Goal: Information Seeking & Learning: Learn about a topic

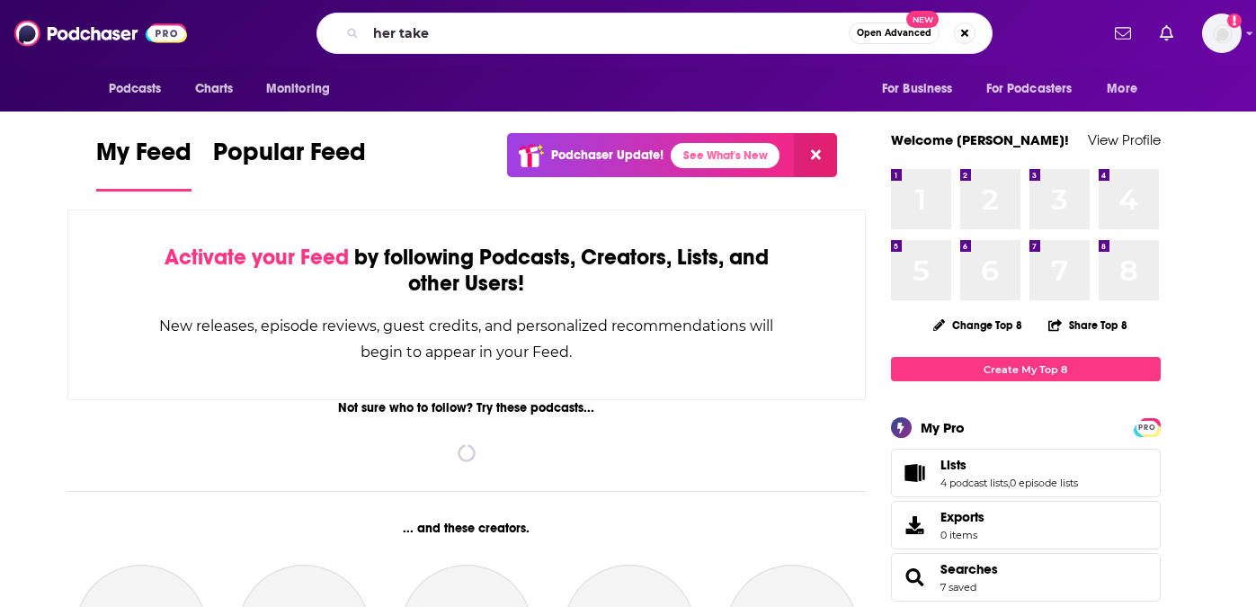
type input "her take"
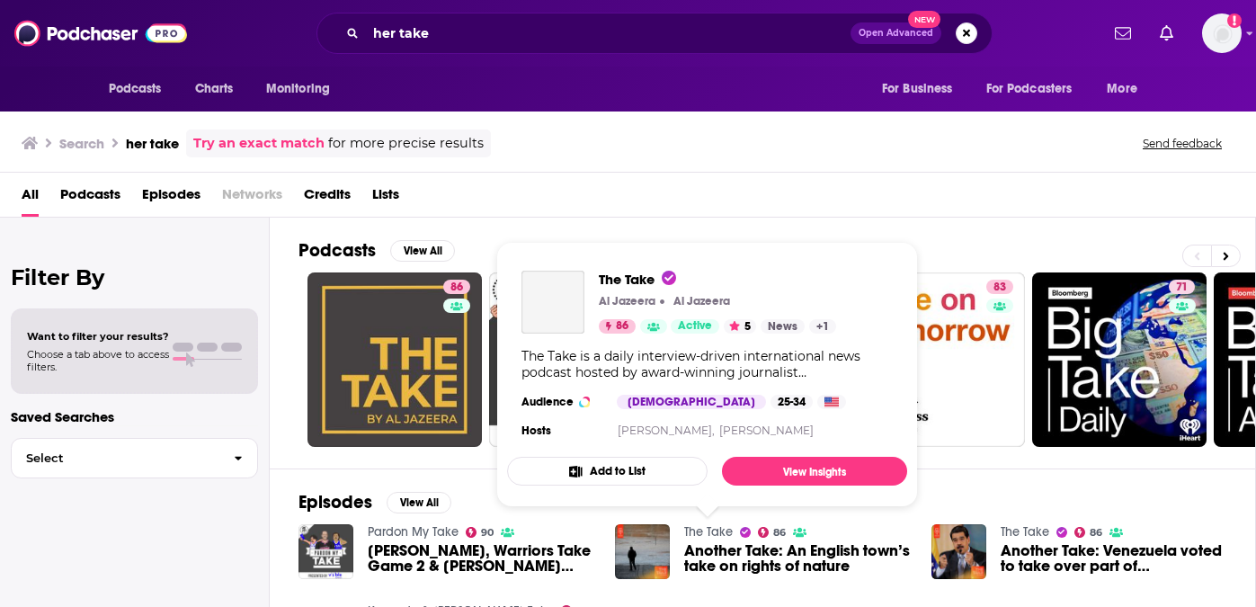
click at [725, 530] on link "The Take" at bounding box center [708, 531] width 49 height 15
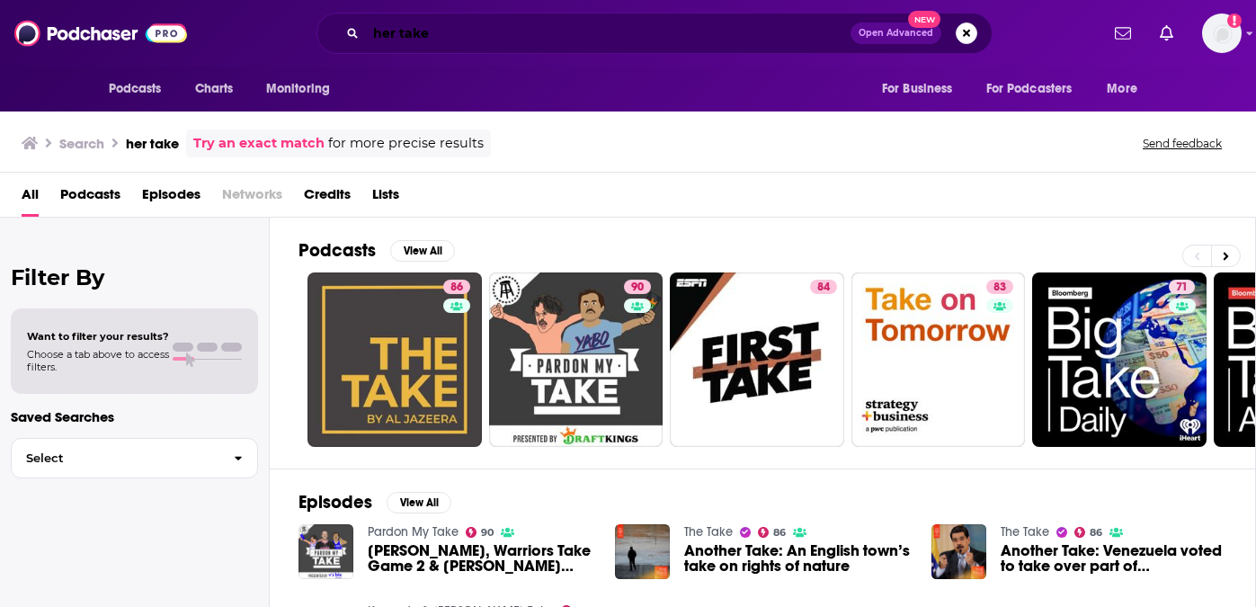
click at [399, 29] on input "her take" at bounding box center [608, 33] width 485 height 29
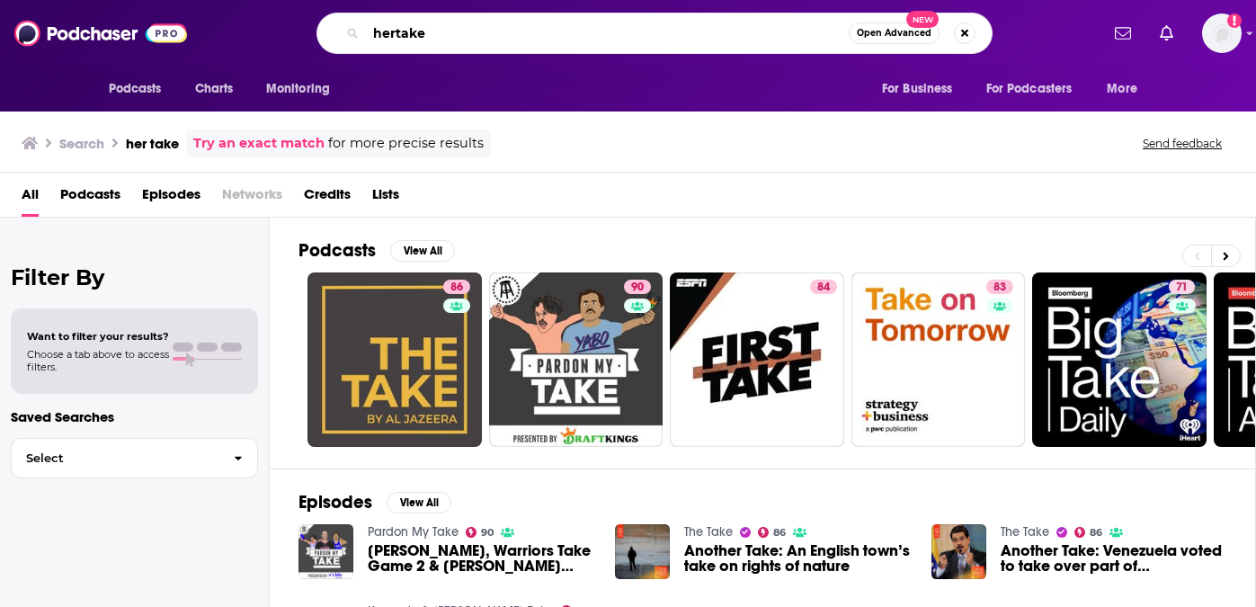
type input "hertake"
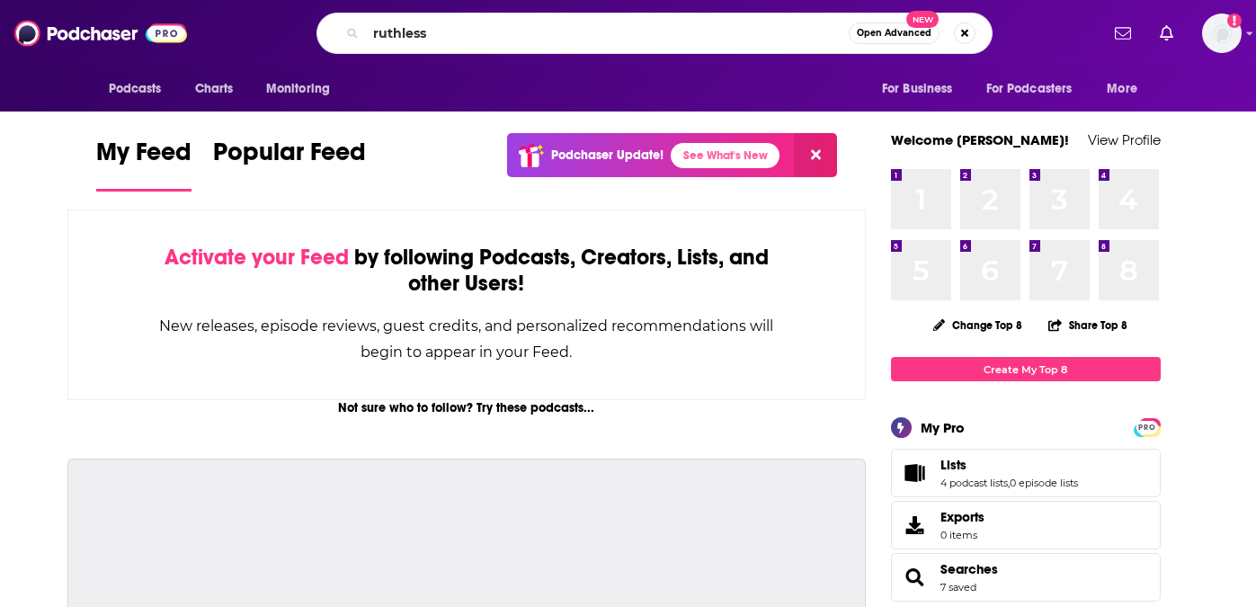
type input "ruthless"
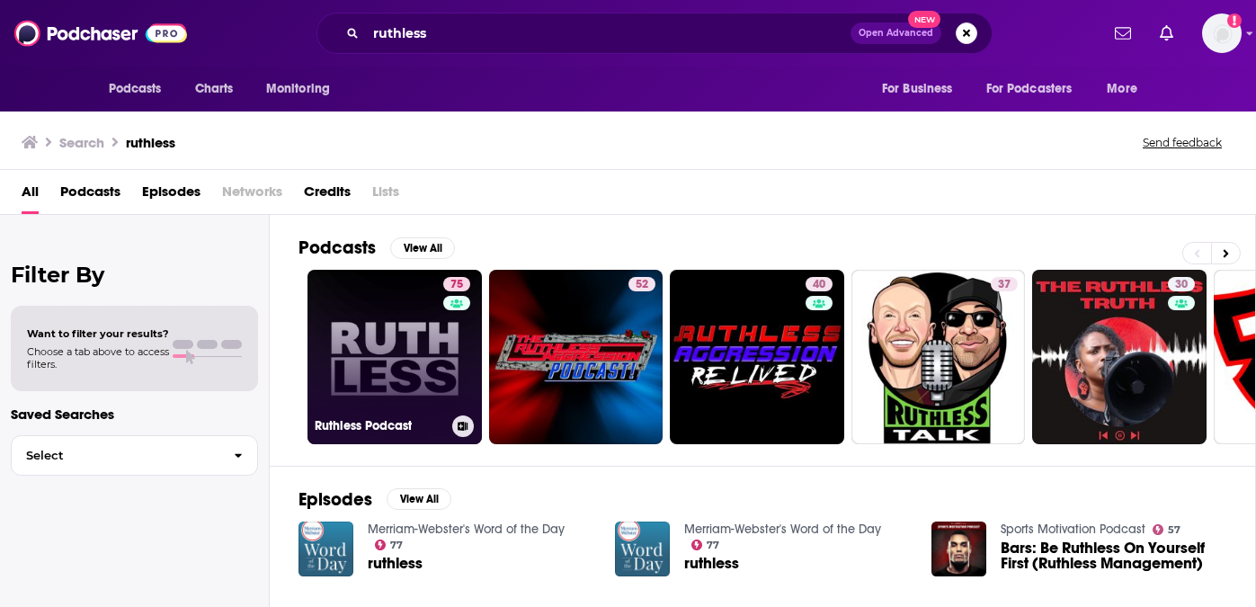
click at [405, 372] on link "75 Ruthless Podcast" at bounding box center [394, 357] width 174 height 174
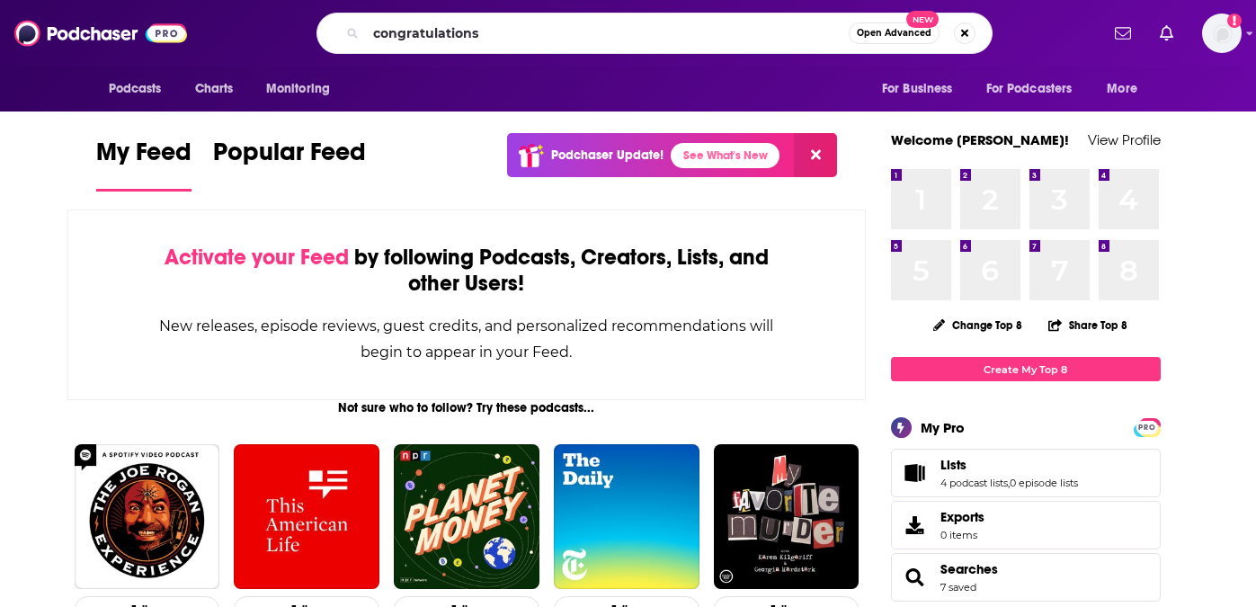
type input "congratulations"
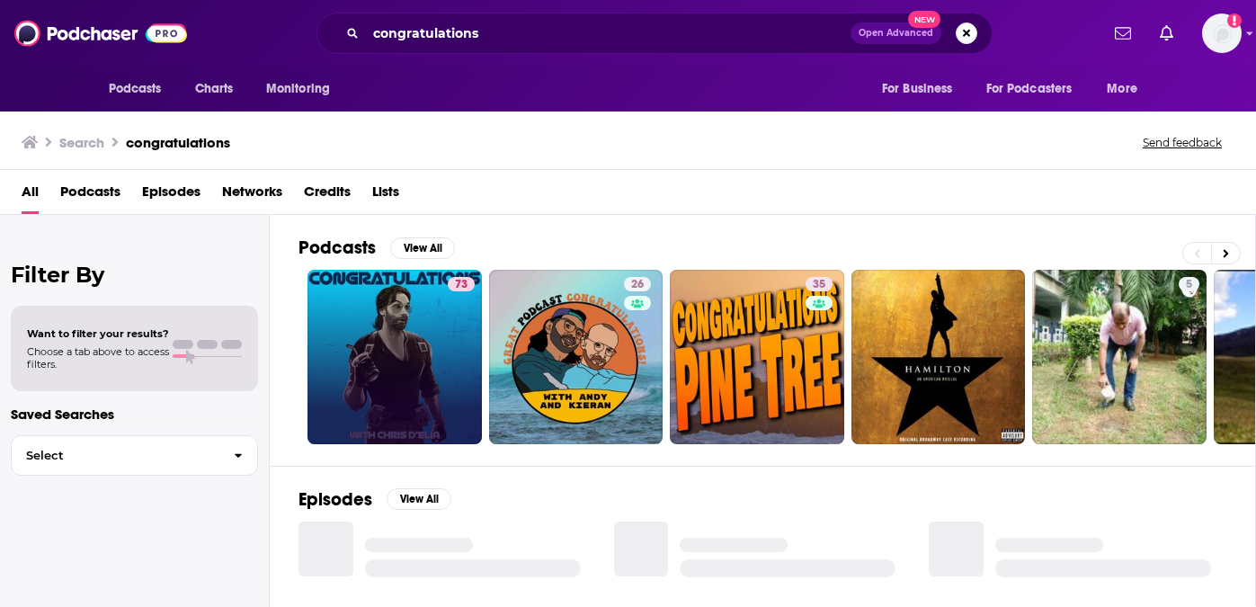
click at [378, 357] on link "73" at bounding box center [394, 357] width 174 height 174
